Goal: Task Accomplishment & Management: Manage account settings

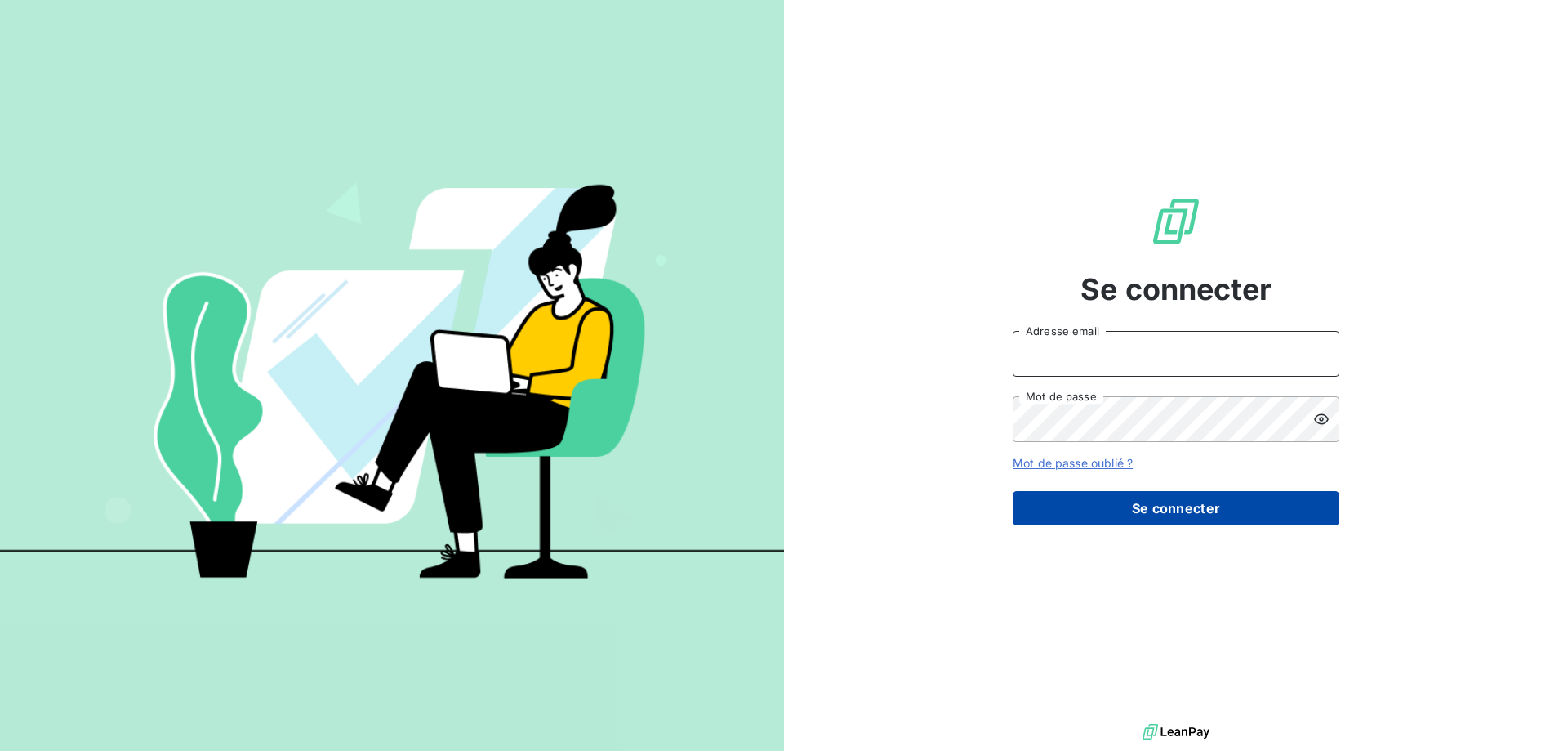
type input "[PERSON_NAME][EMAIL_ADDRESS][DOMAIN_NAME]"
click at [1114, 507] on button "Se connecter" at bounding box center [1176, 508] width 327 height 34
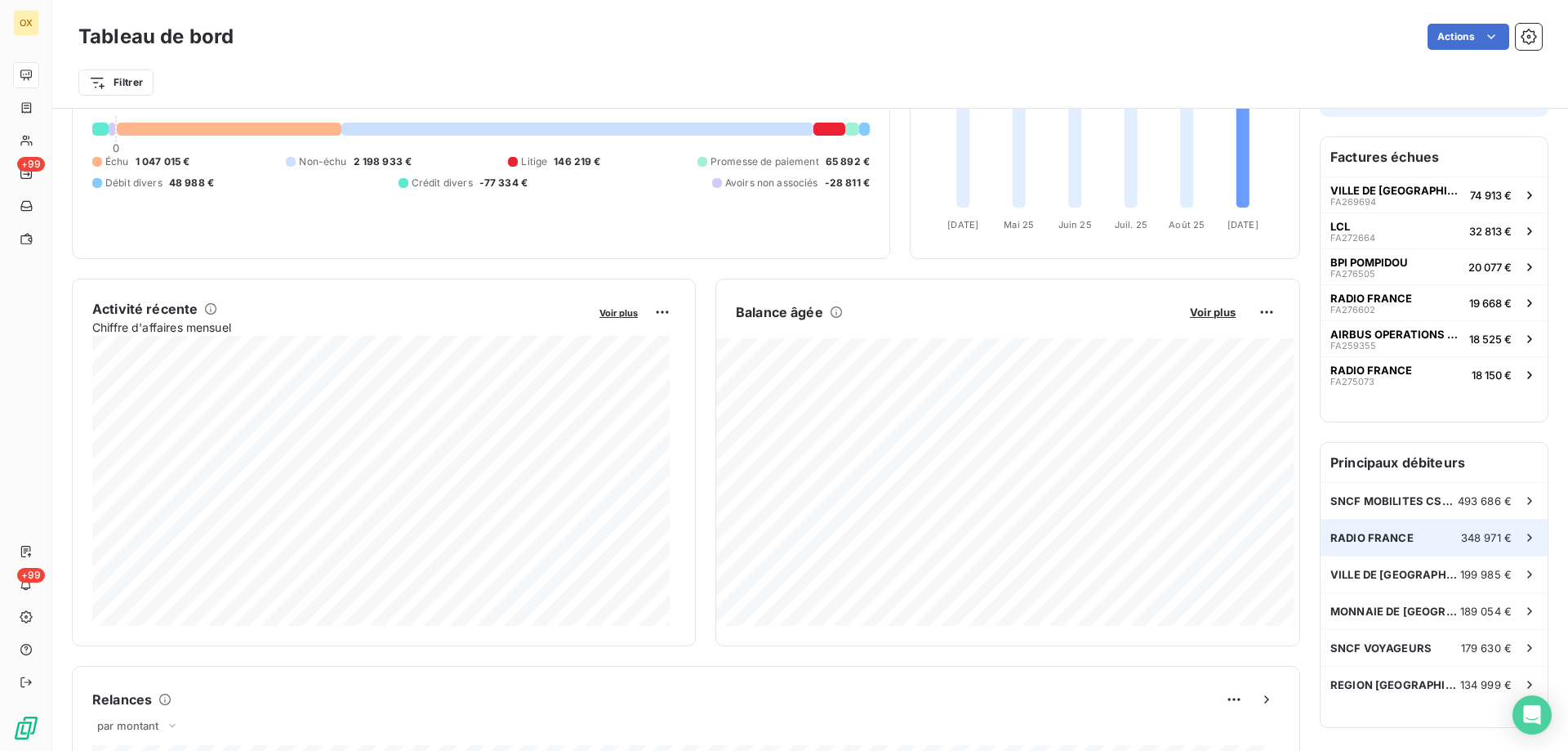
scroll to position [164, 0]
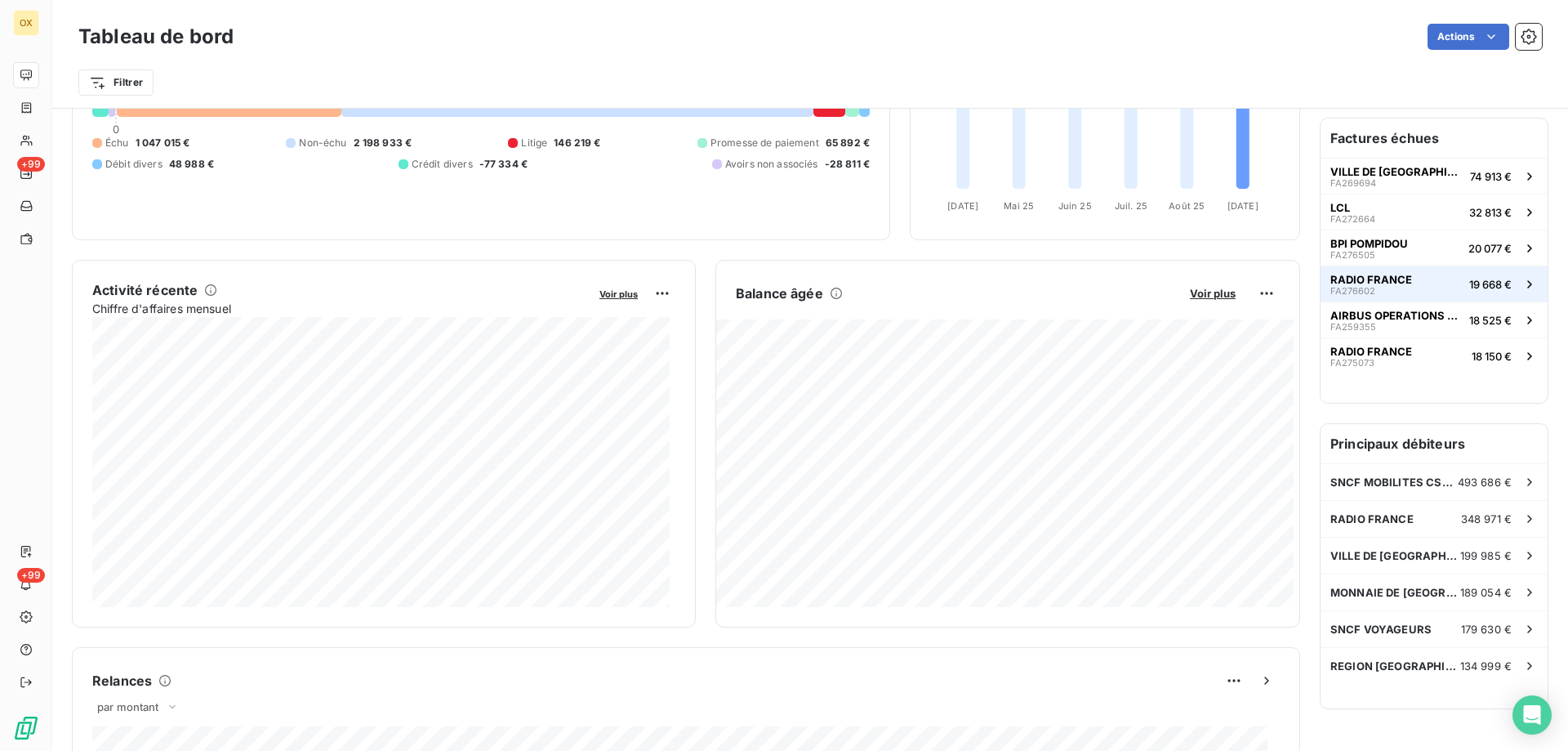
click at [1521, 288] on icon "button" at bounding box center [1529, 284] width 17 height 17
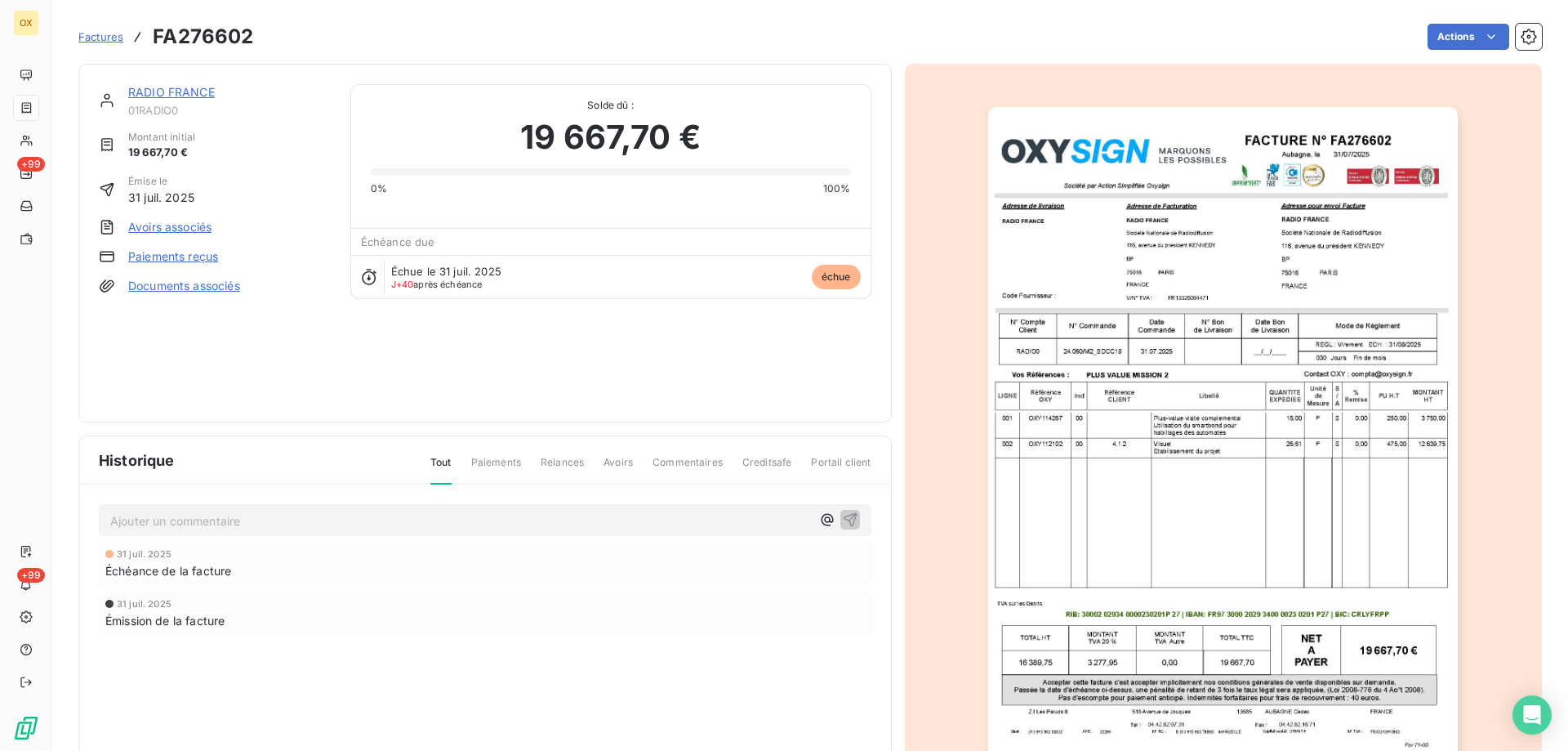
click at [152, 96] on link "RADIO FRANCE" at bounding box center [171, 91] width 87 height 14
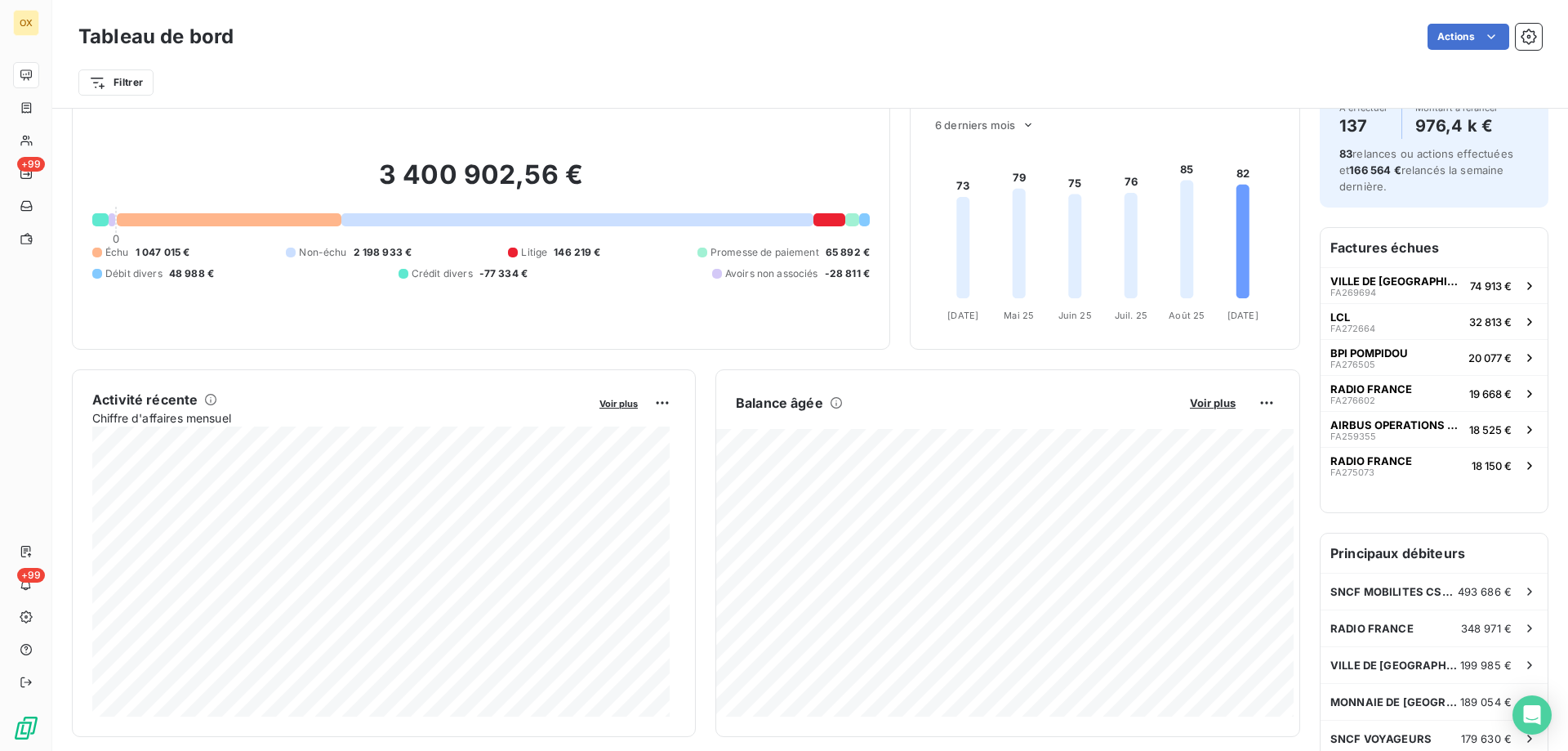
scroll to position [164, 0]
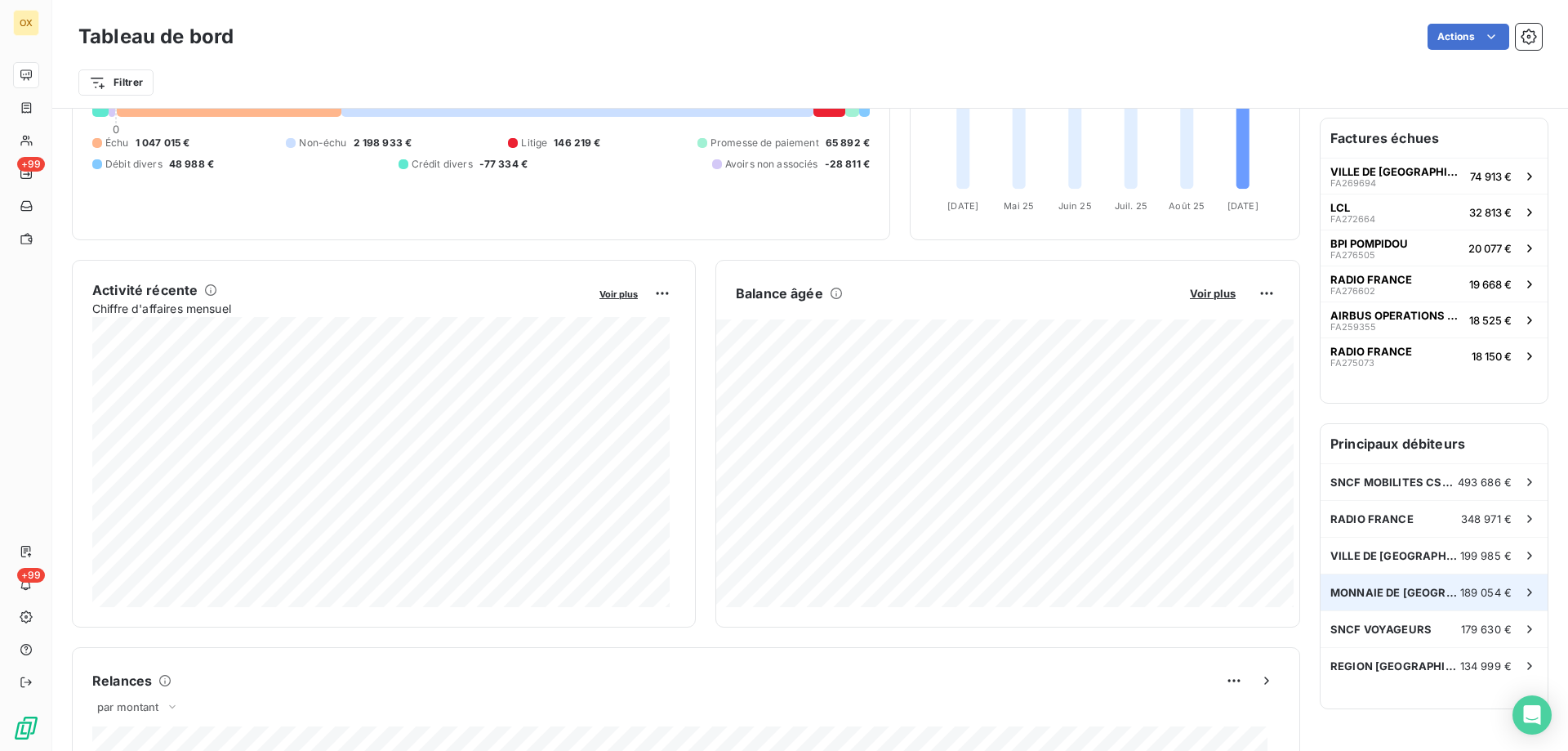
click at [1521, 591] on icon at bounding box center [1529, 591] width 17 height 17
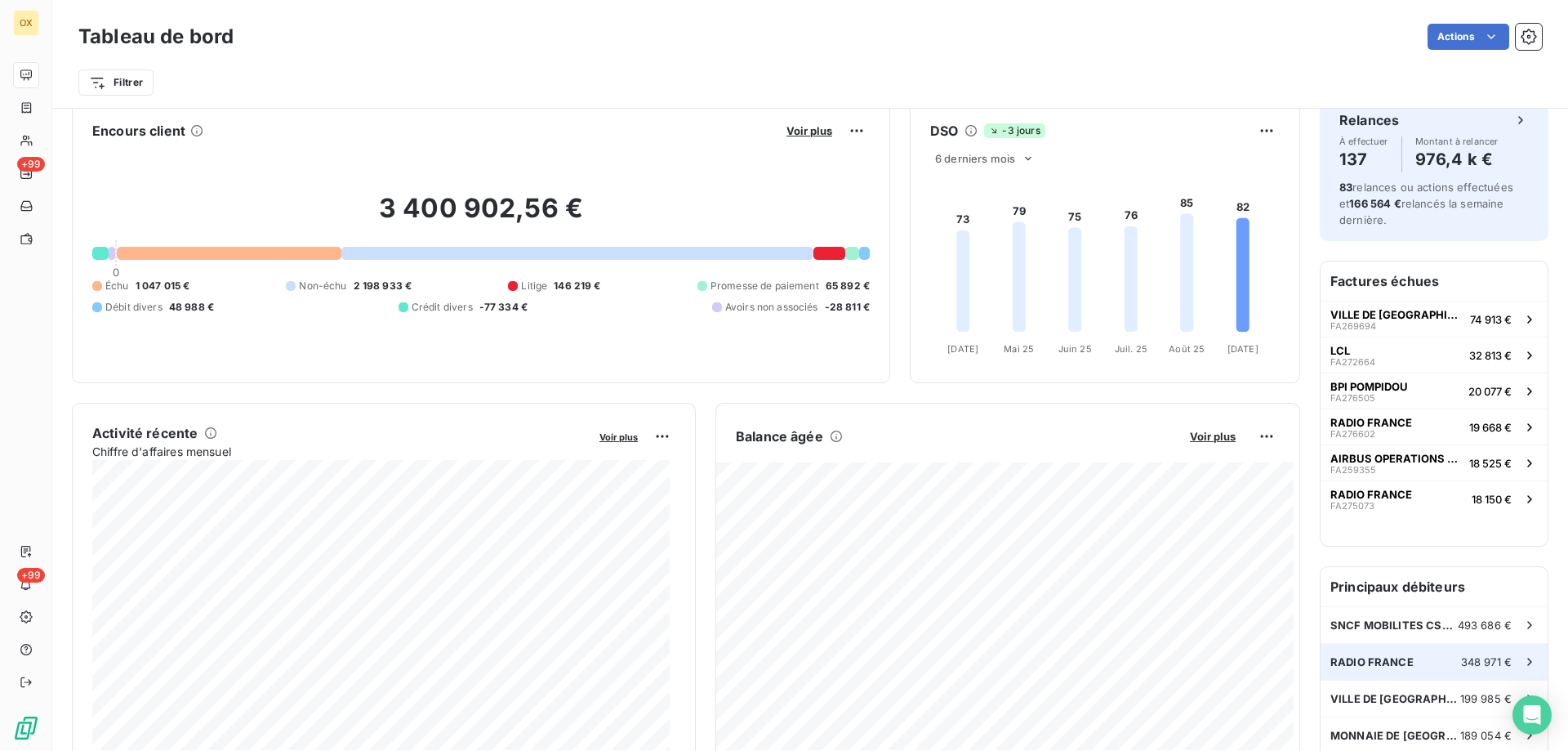
scroll to position [84, 0]
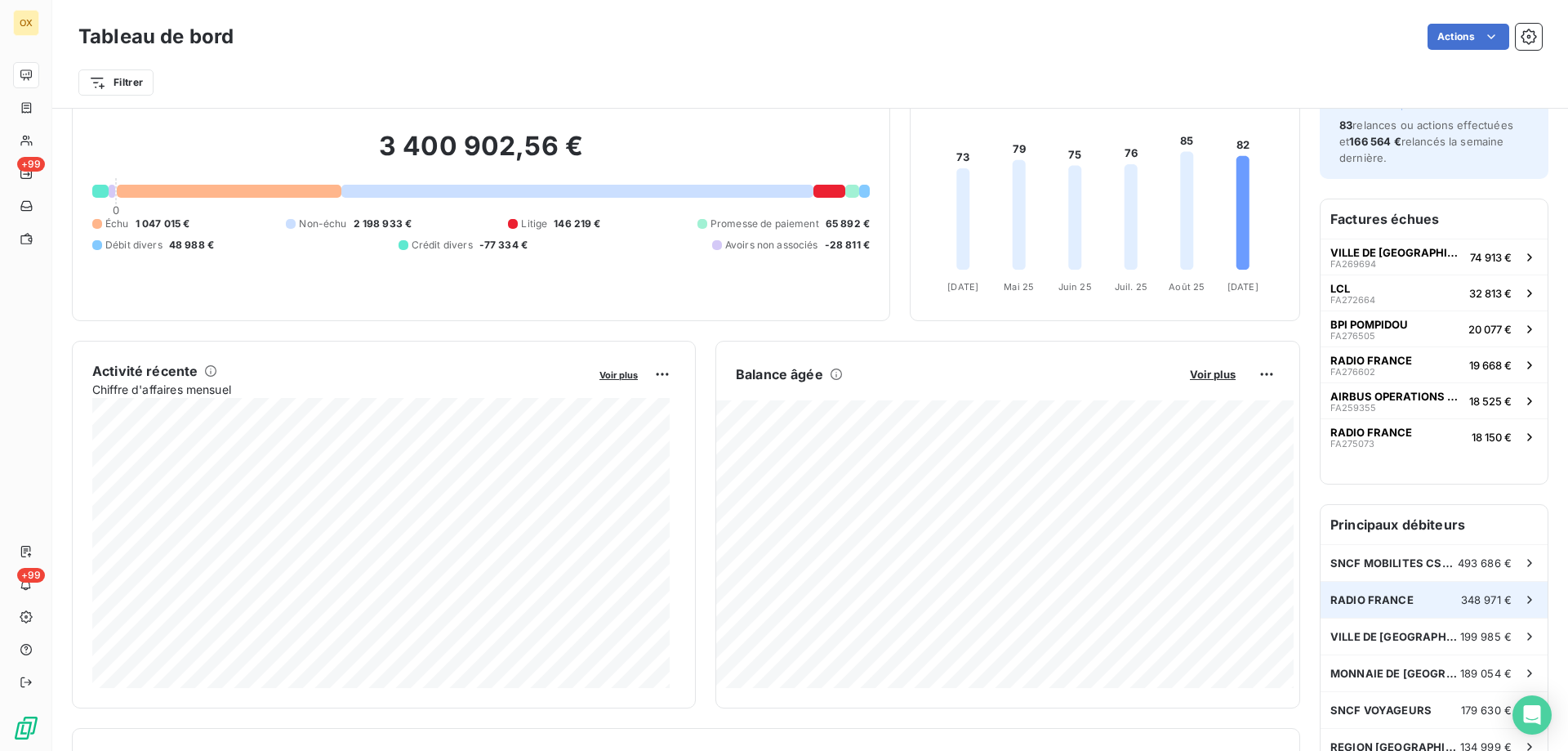
click at [1521, 603] on icon at bounding box center [1529, 599] width 17 height 17
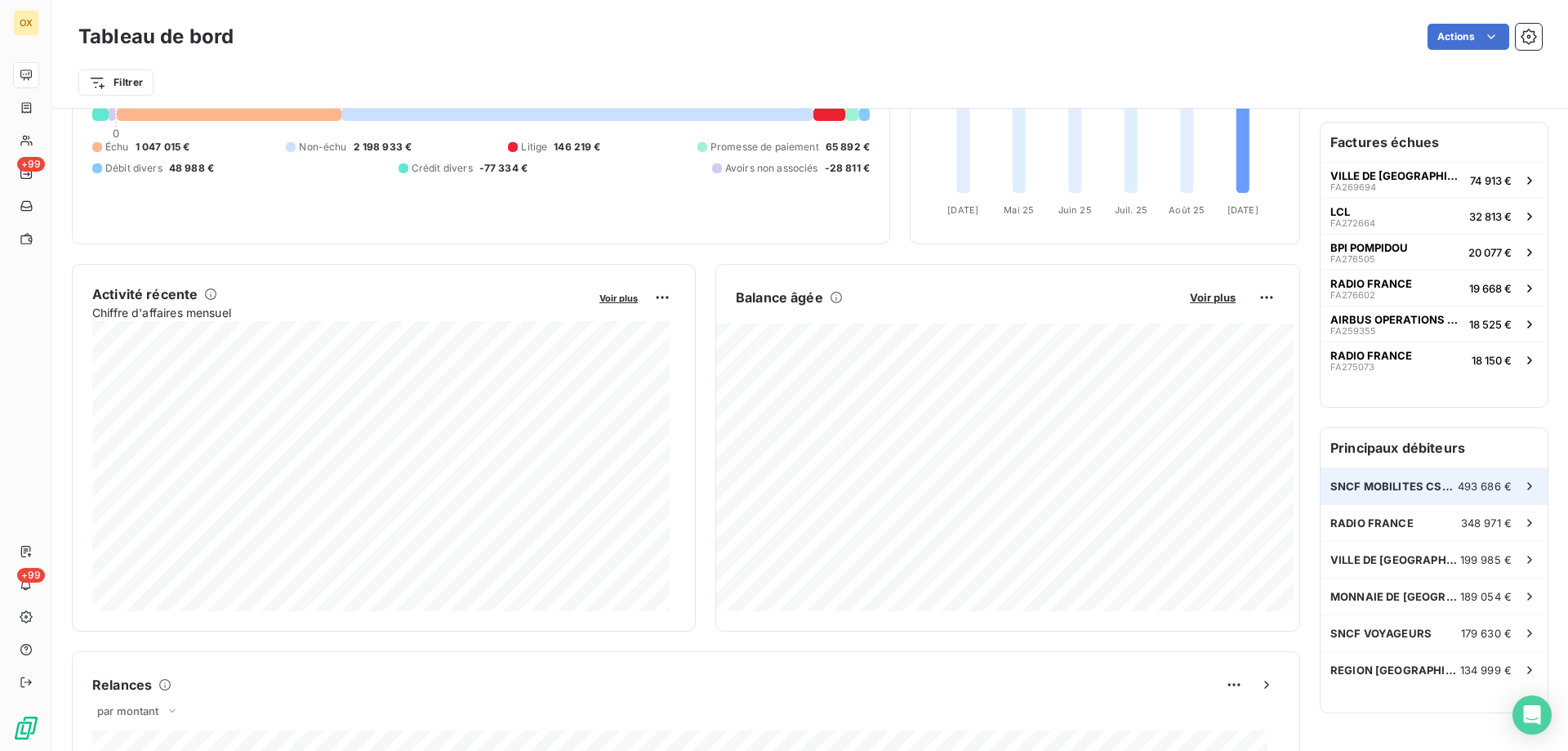
scroll to position [164, 0]
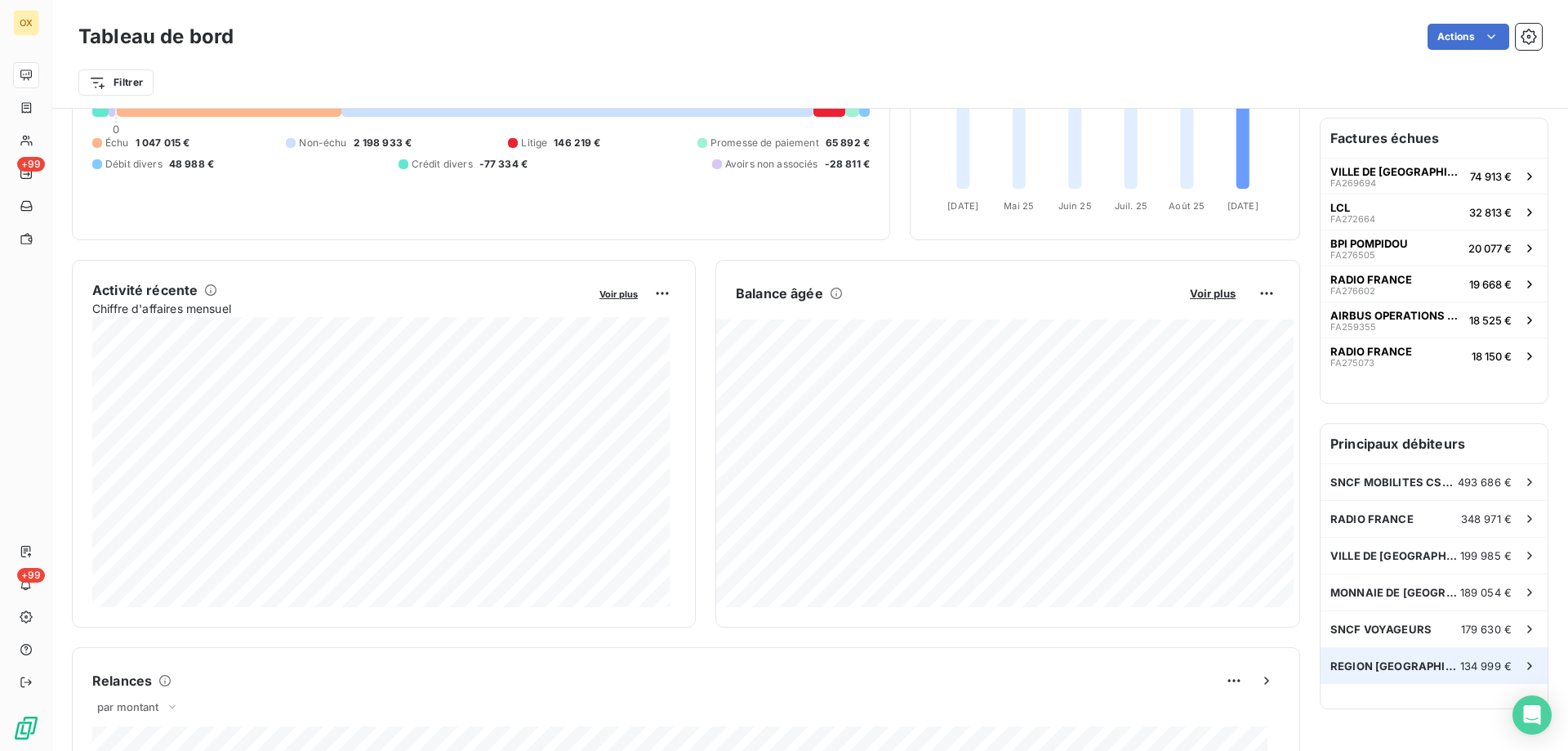
click at [1521, 666] on icon at bounding box center [1529, 665] width 17 height 17
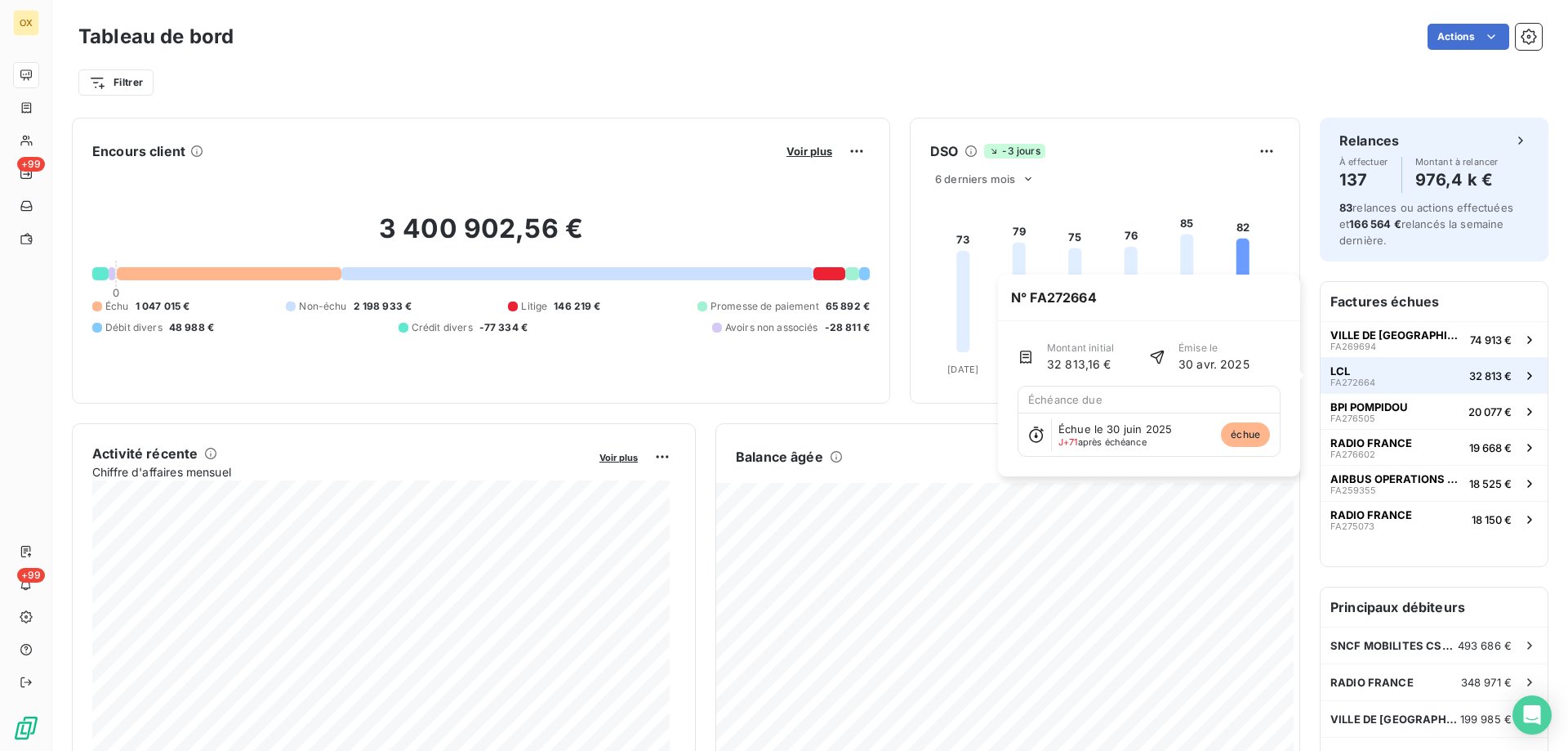
click at [1352, 376] on div "LCL FA272664" at bounding box center [1353, 376] width 45 height 23
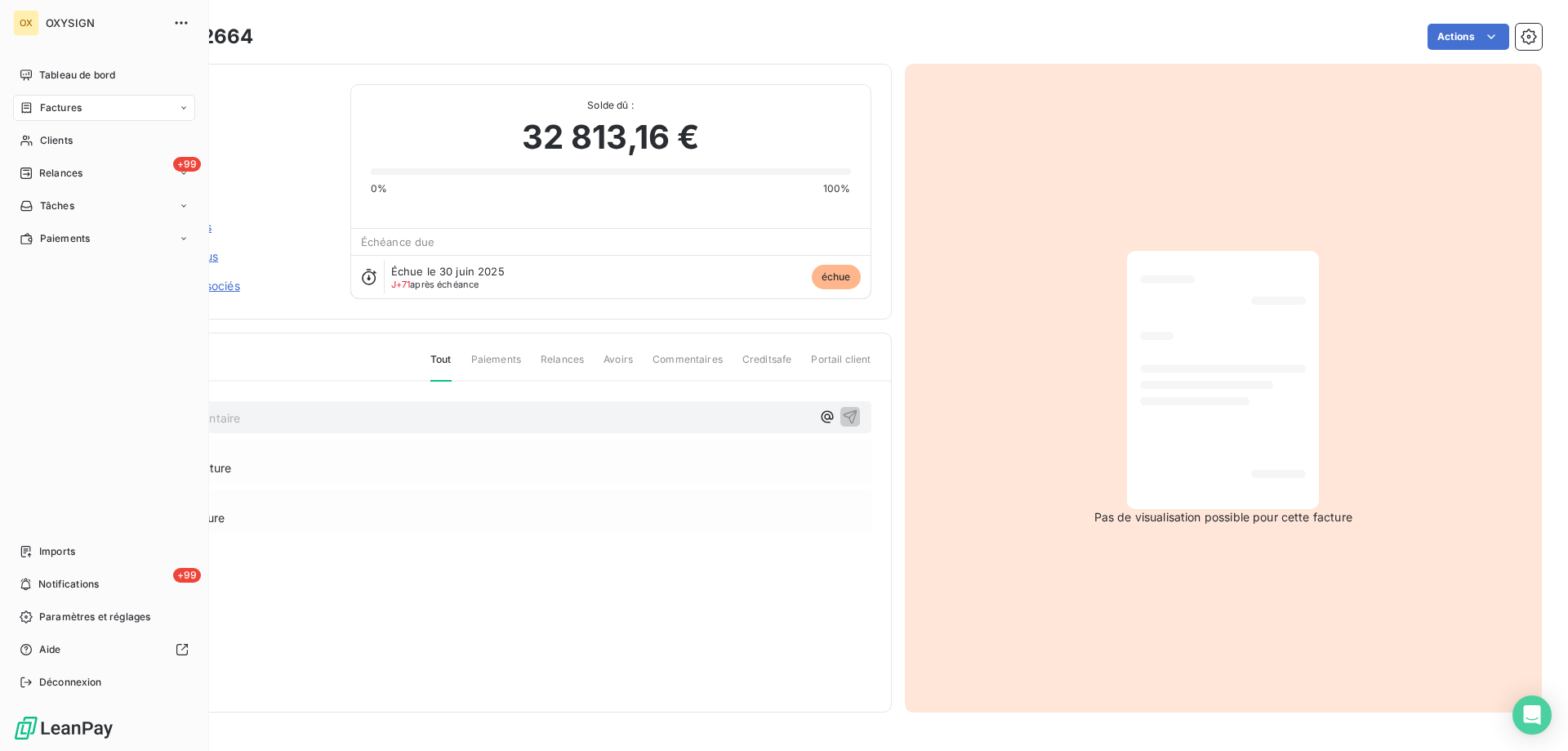
click at [61, 110] on span "Factures" at bounding box center [60, 107] width 42 height 15
click at [58, 140] on span "Factures" at bounding box center [59, 140] width 42 height 15
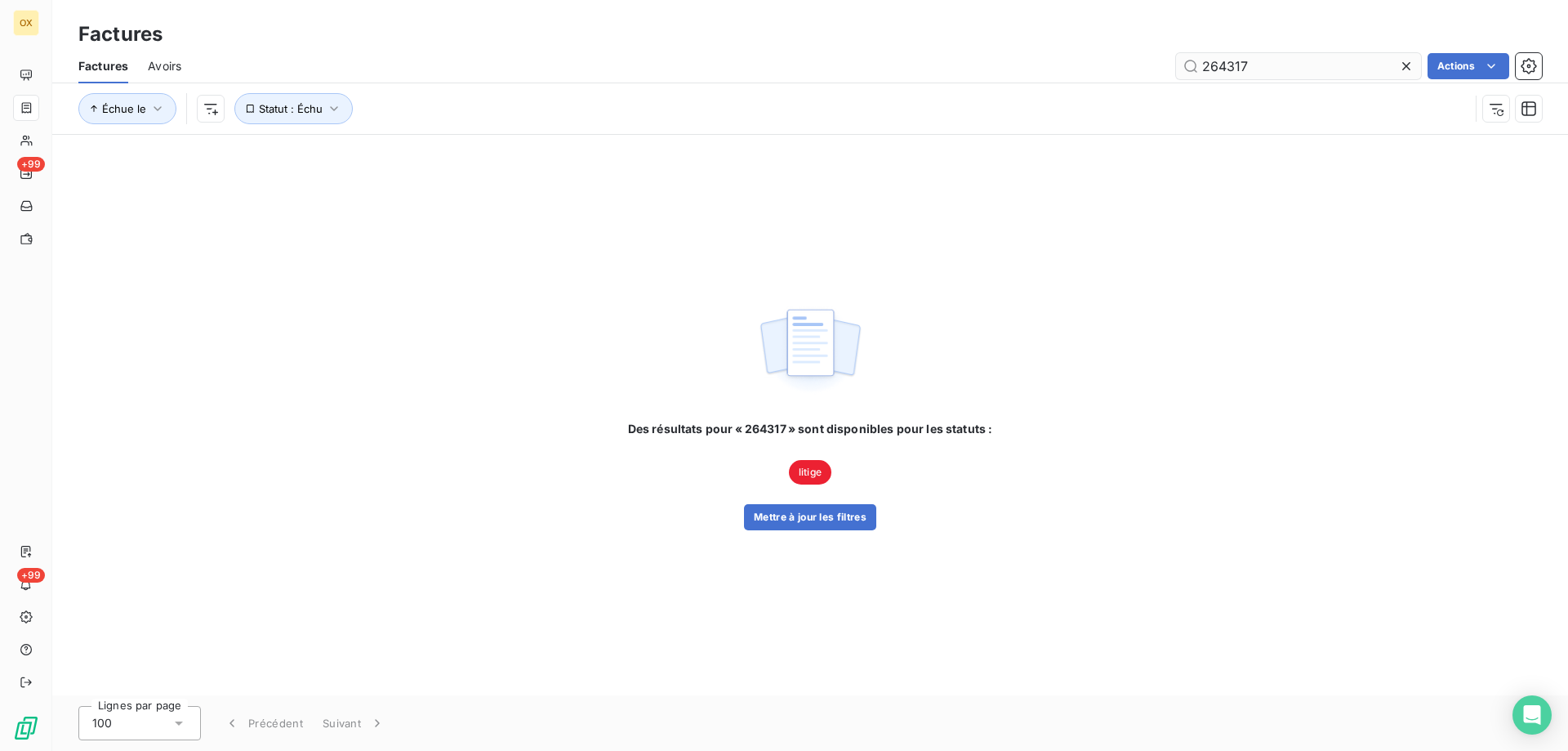
drag, startPoint x: 1254, startPoint y: 72, endPoint x: 1193, endPoint y: 79, distance: 61.4
click at [1193, 79] on input "264317" at bounding box center [1299, 66] width 245 height 26
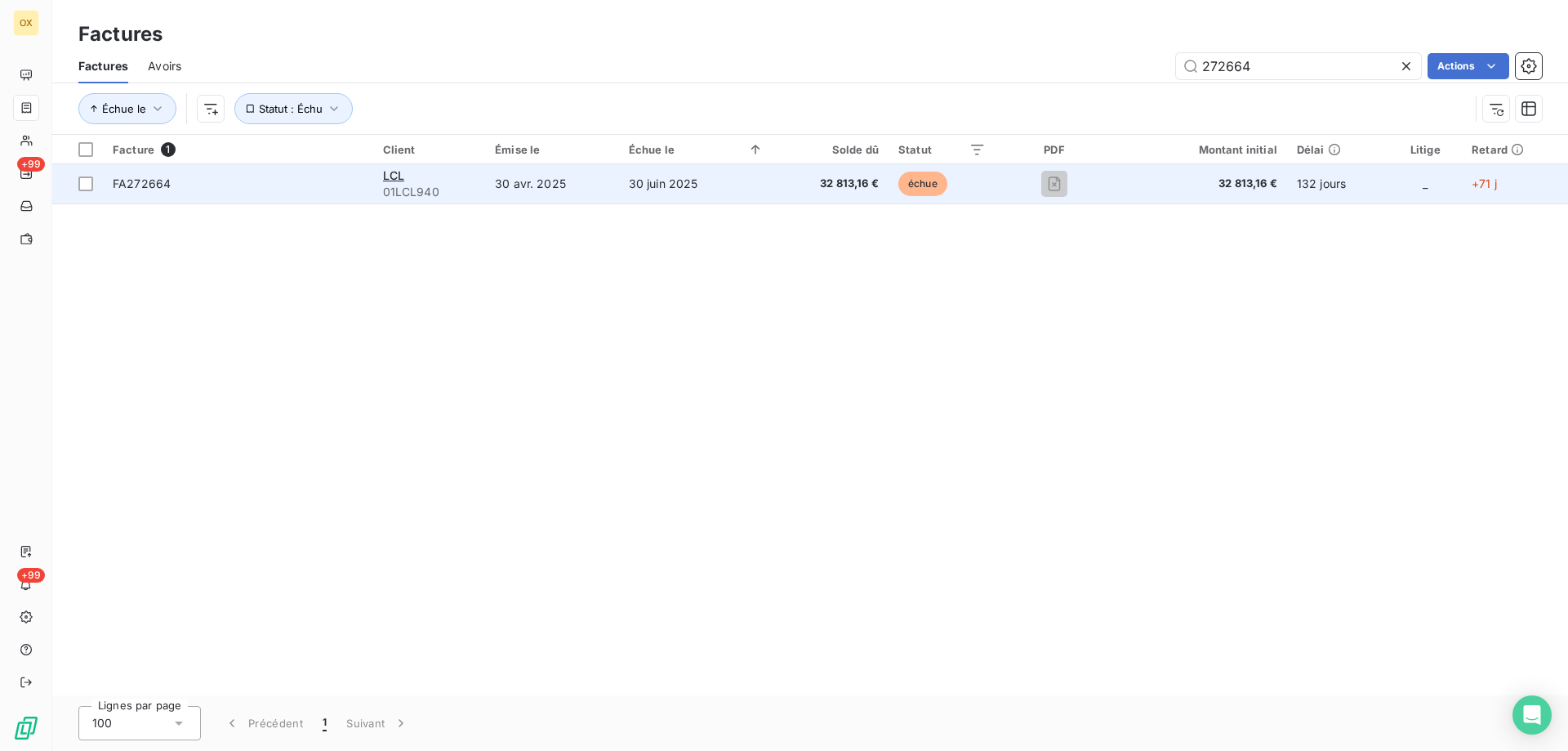
type input "272664"
click at [395, 189] on span "01LCL940" at bounding box center [430, 192] width 93 height 17
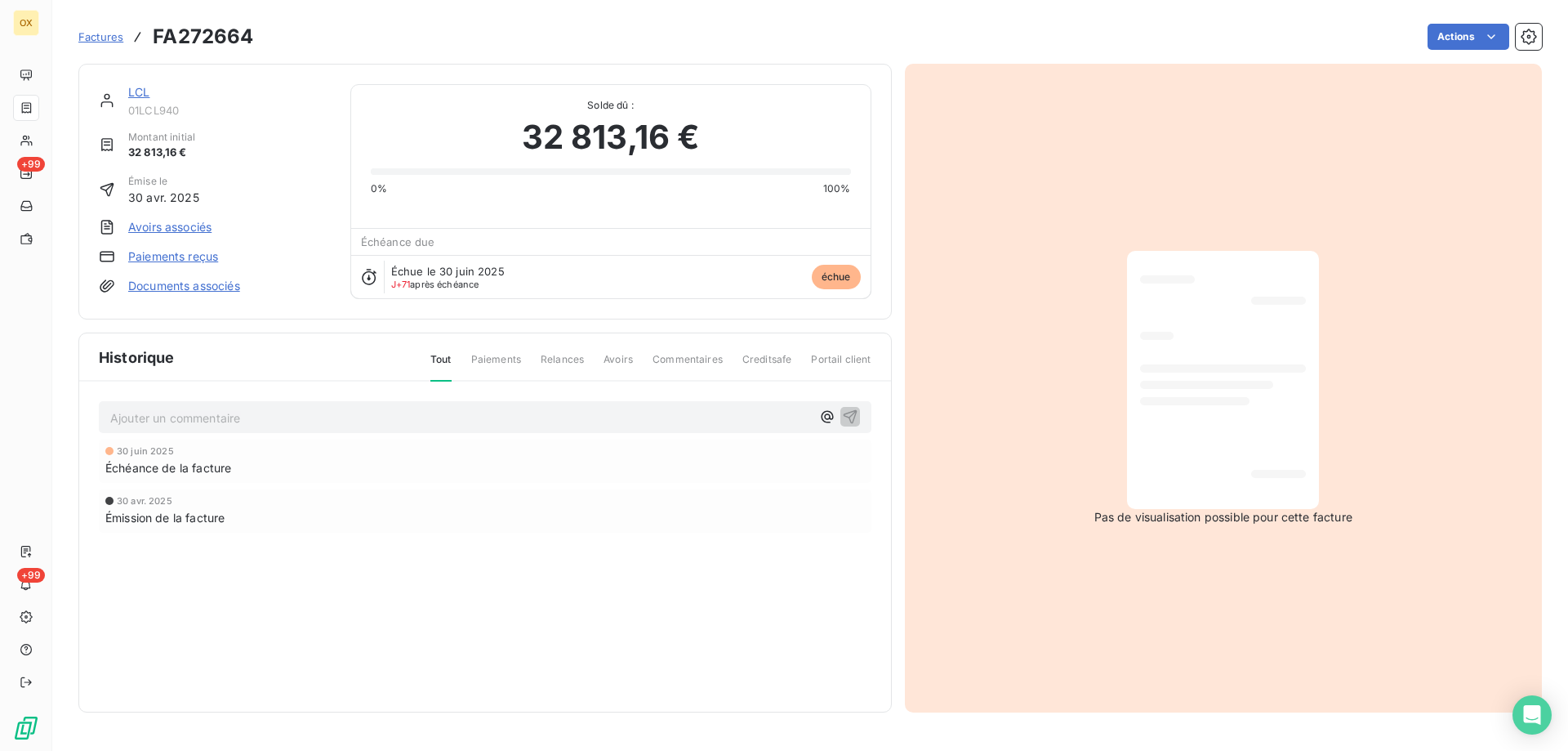
click at [156, 419] on p "Ajouter un commentaire ﻿" at bounding box center [460, 417] width 700 height 20
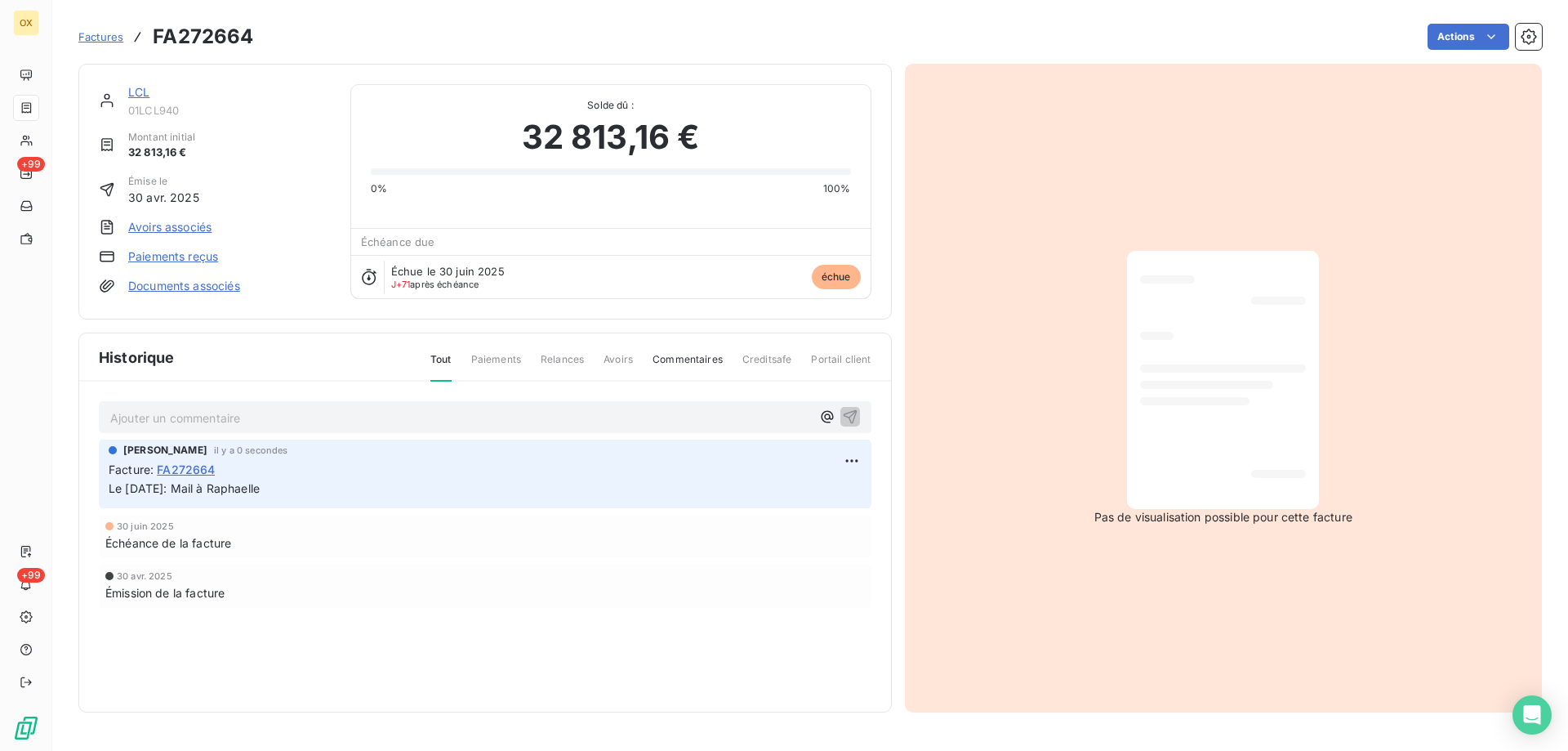
click at [141, 418] on p "Ajouter un commentaire ﻿" at bounding box center [460, 417] width 700 height 20
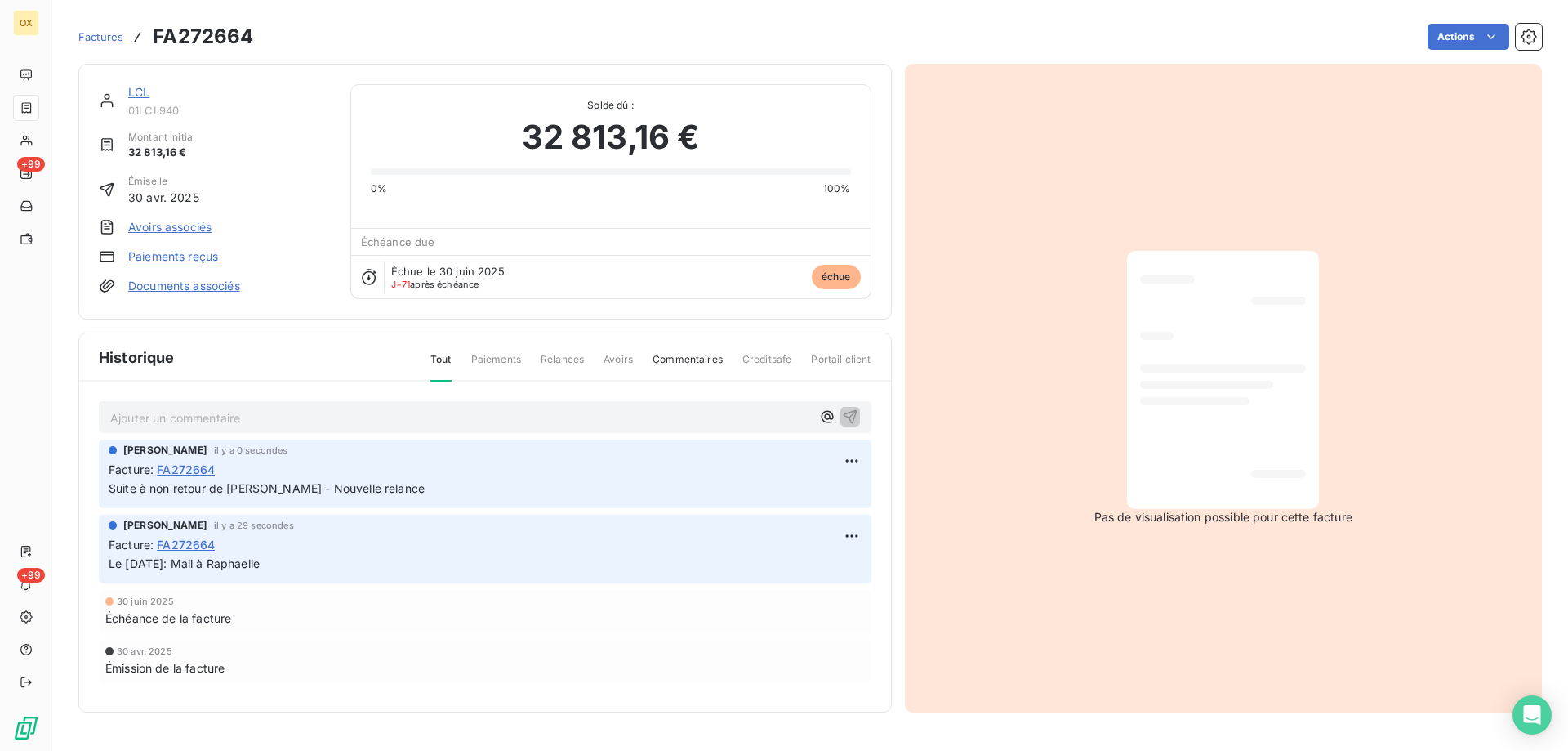
click at [325, 620] on div "Échéance de la facture" at bounding box center [484, 618] width 760 height 18
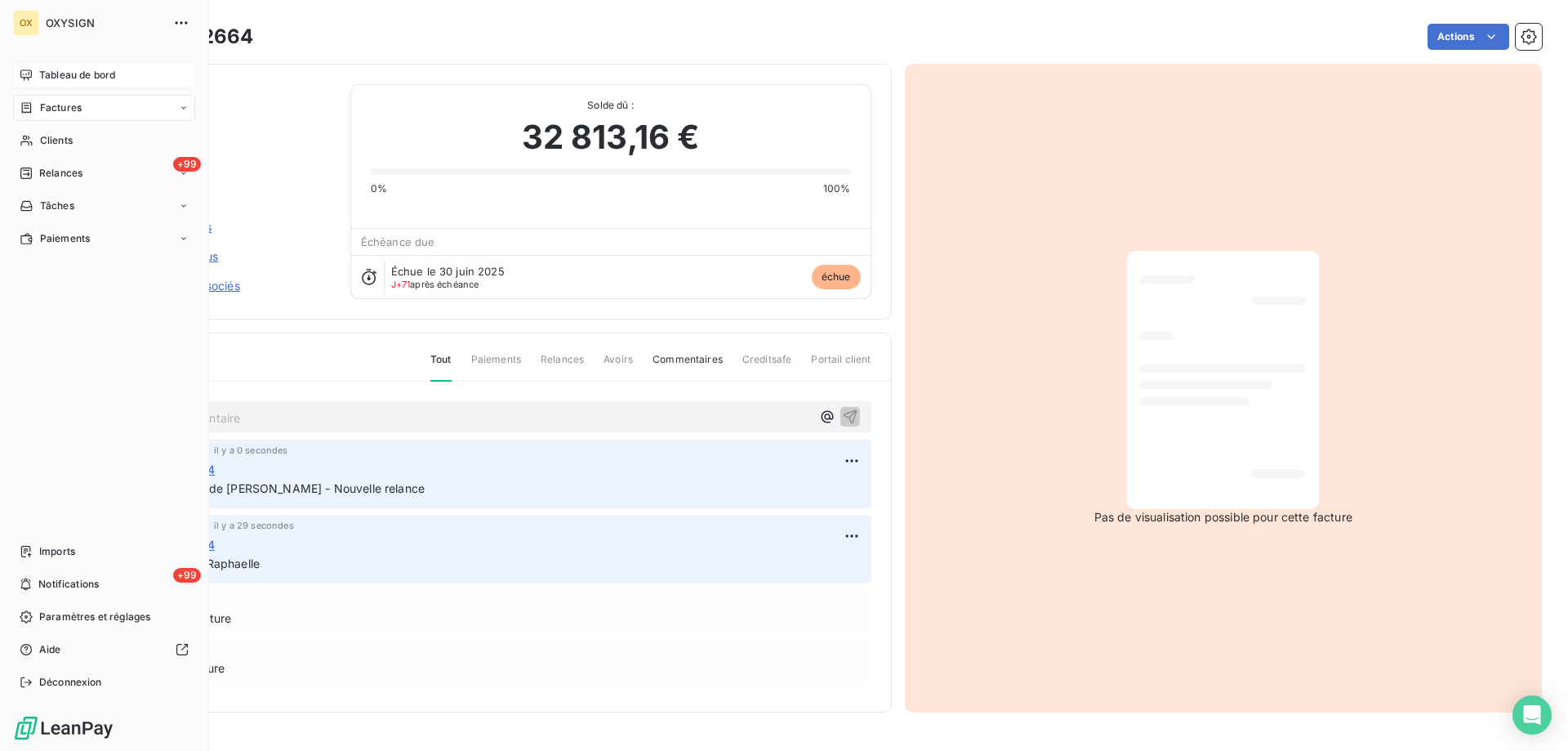
click at [46, 75] on span "Tableau de bord" at bounding box center [77, 75] width 76 height 15
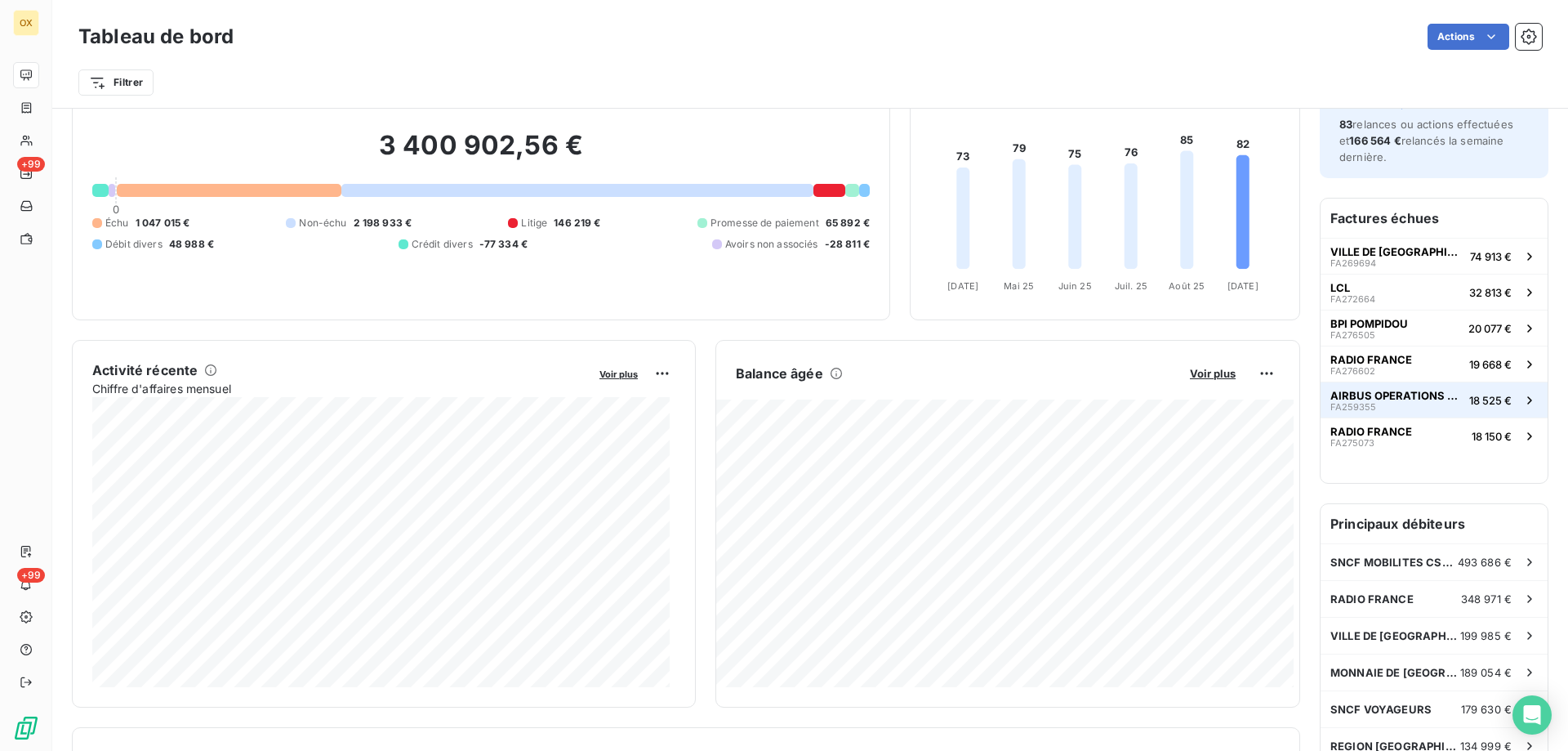
scroll to position [3, 0]
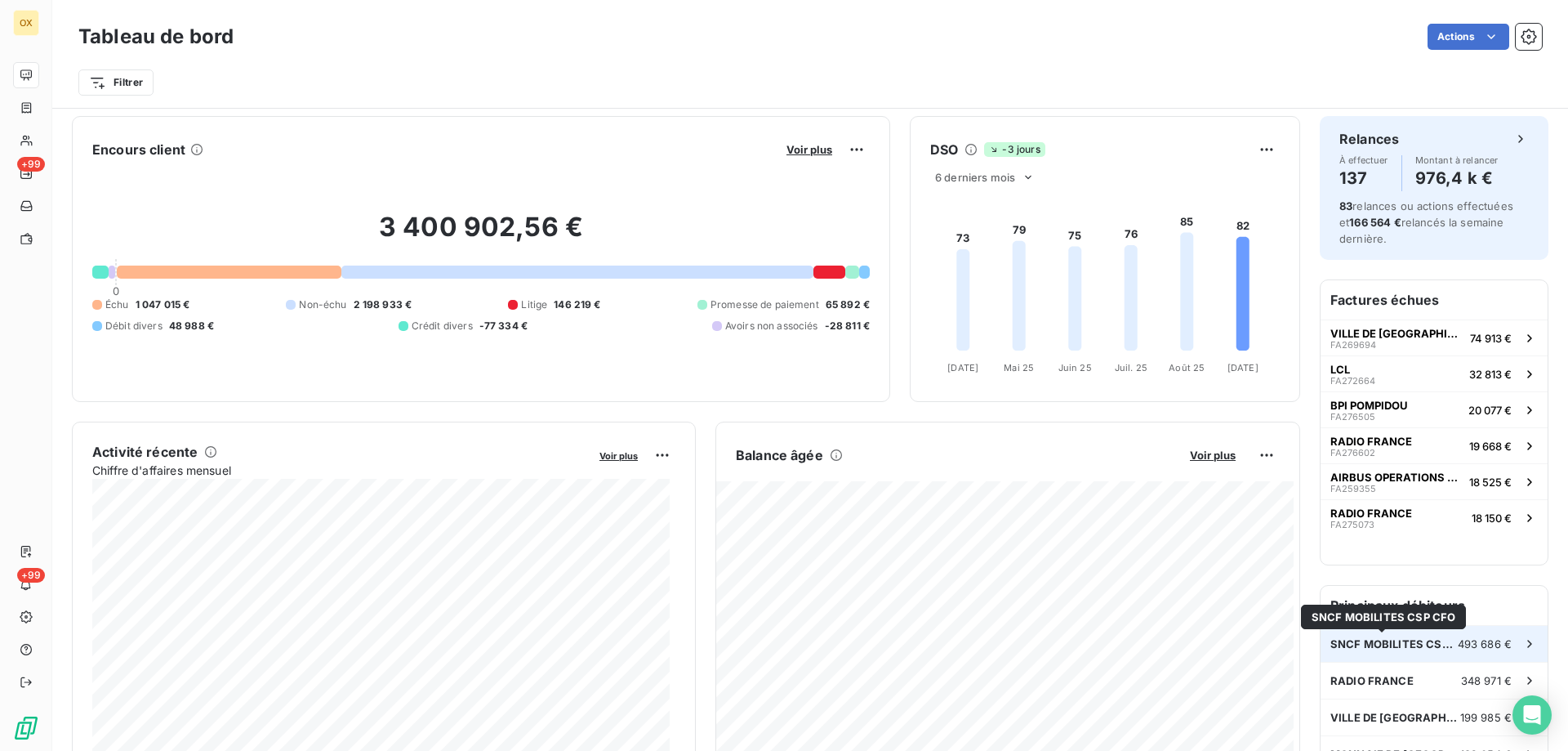
click at [1408, 649] on span "SNCF MOBILITES CSP CFO" at bounding box center [1394, 643] width 127 height 13
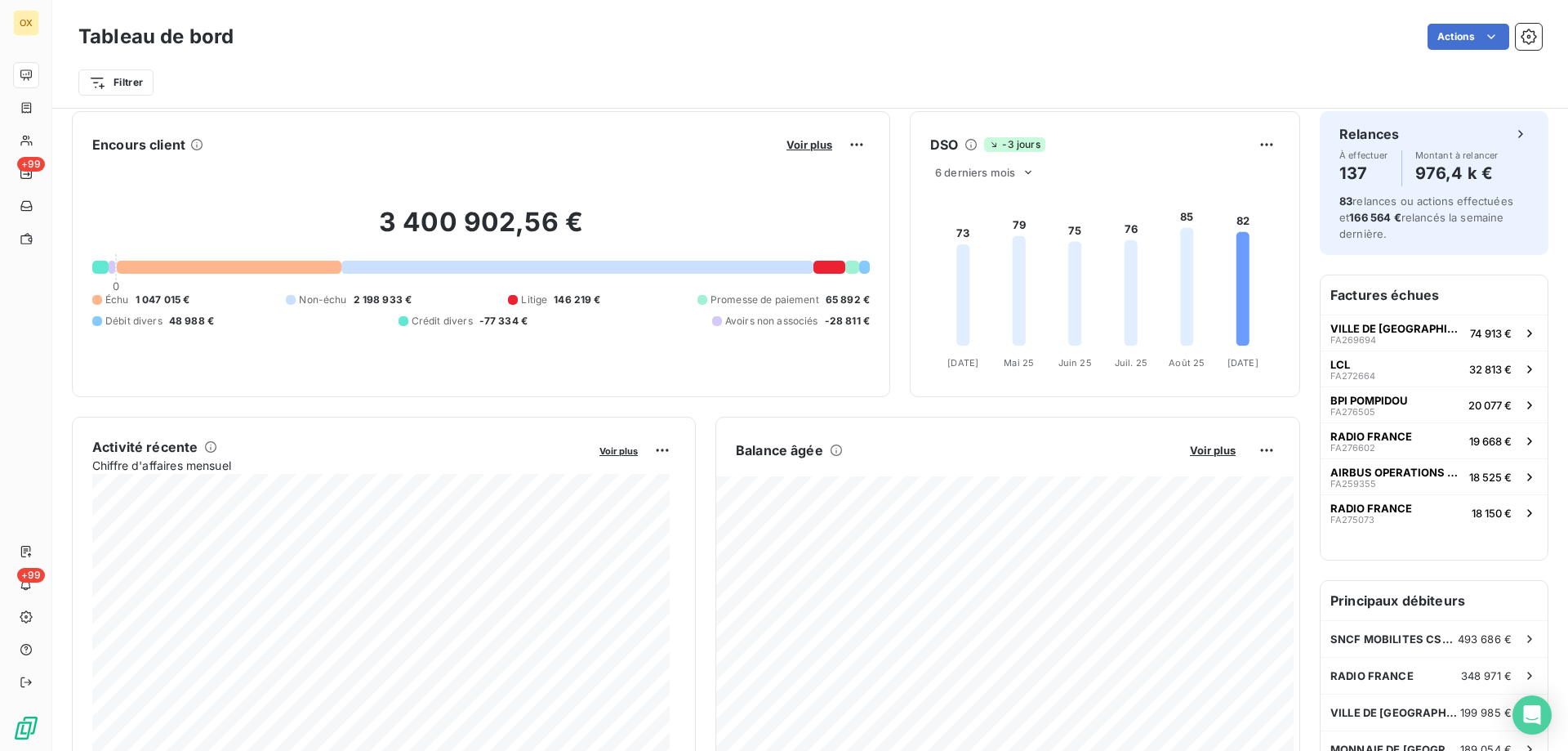
scroll to position [2, 0]
